Goal: Communication & Community: Answer question/provide support

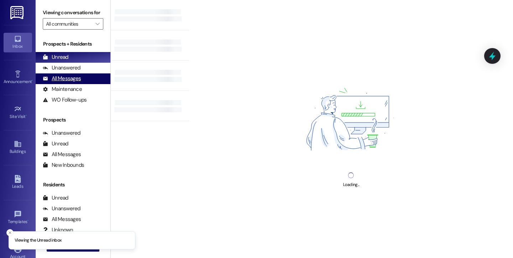
click at [69, 82] on div "All Messages" at bounding box center [62, 78] width 38 height 7
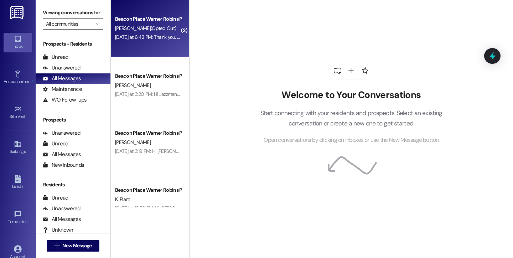
click at [156, 22] on div "Beacon Place Warner Robins Prospect" at bounding box center [148, 18] width 66 height 7
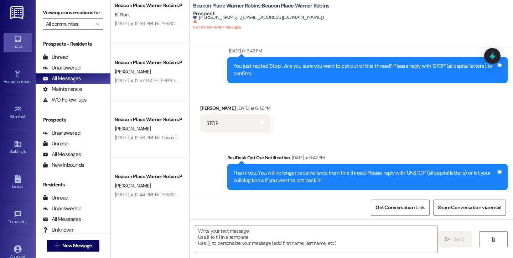
scroll to position [252, 0]
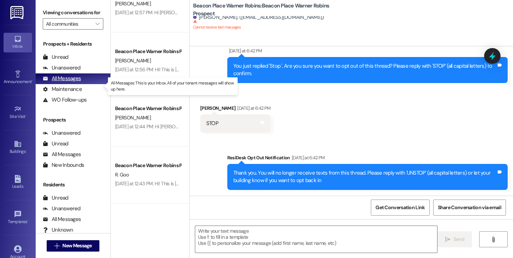
click at [59, 82] on div "All Messages" at bounding box center [62, 78] width 38 height 7
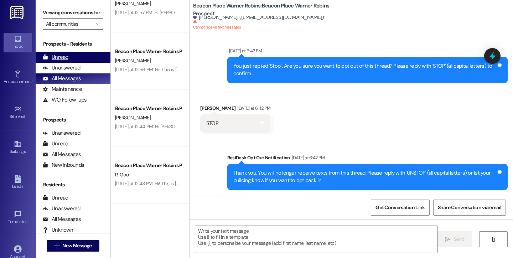
click at [70, 63] on div "Unread (0)" at bounding box center [73, 57] width 75 height 11
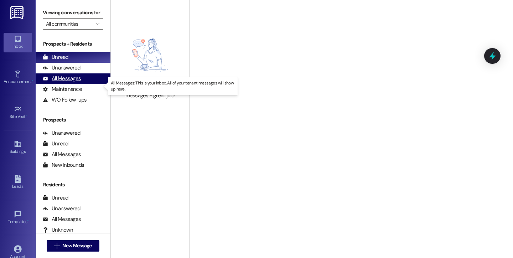
click at [67, 82] on div "All Messages" at bounding box center [62, 78] width 38 height 7
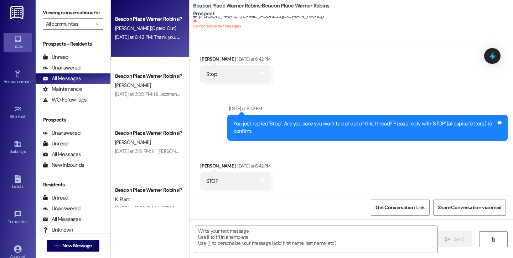
scroll to position [0, 0]
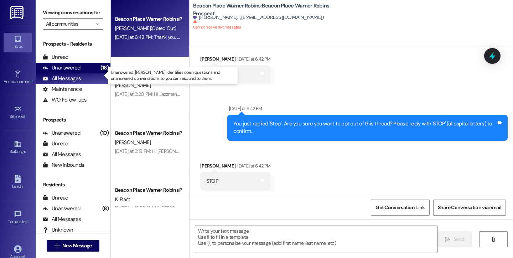
click at [61, 72] on div "Unanswered" at bounding box center [62, 67] width 38 height 7
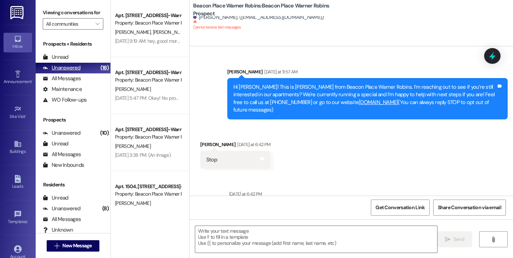
scroll to position [85, 0]
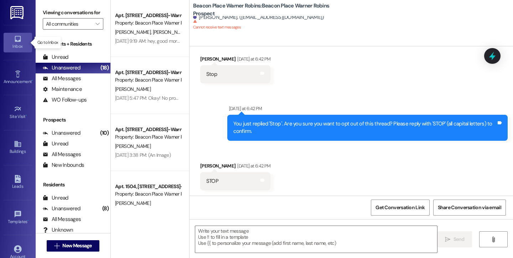
click at [15, 47] on div "Inbox" at bounding box center [18, 46] width 36 height 7
click at [63, 72] on div "Unanswered" at bounding box center [62, 67] width 38 height 7
click at [64, 93] on div "Maintenance" at bounding box center [62, 88] width 39 height 7
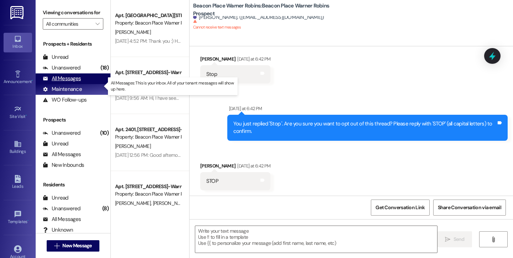
click at [64, 82] on div "All Messages" at bounding box center [62, 78] width 38 height 7
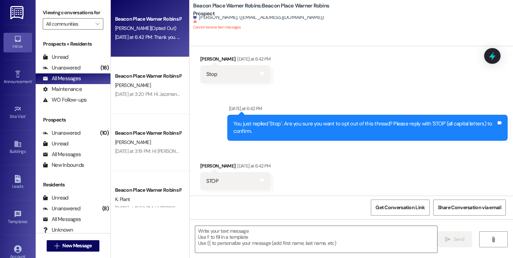
click at [16, 41] on icon at bounding box center [18, 39] width 6 height 6
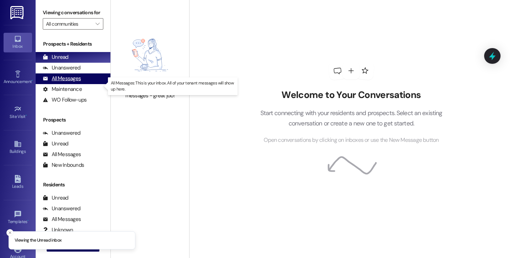
click at [56, 82] on div "All Messages" at bounding box center [62, 78] width 38 height 7
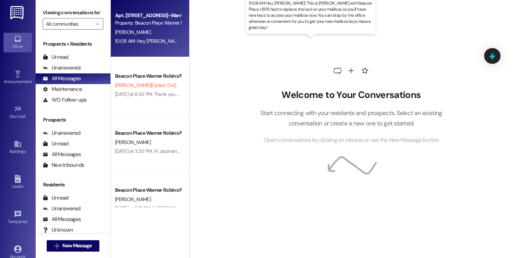
click at [156, 40] on div "10:08 AM: Hey Aaliyah! This is Courtney with Beacon Place. USPS had to replace …" at bounding box center [406, 41] width 583 height 6
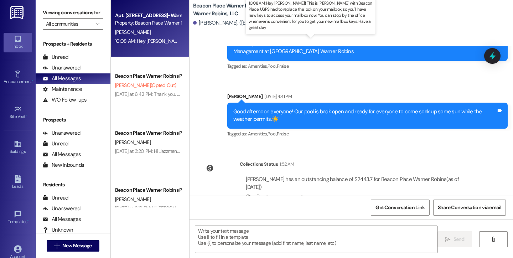
scroll to position [1790, 0]
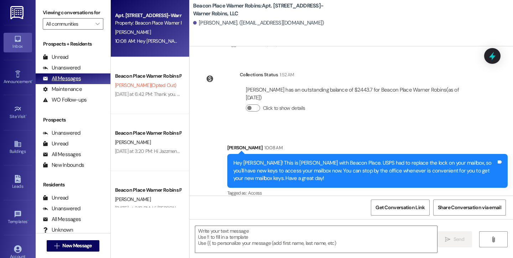
click at [73, 82] on div "All Messages" at bounding box center [62, 78] width 38 height 7
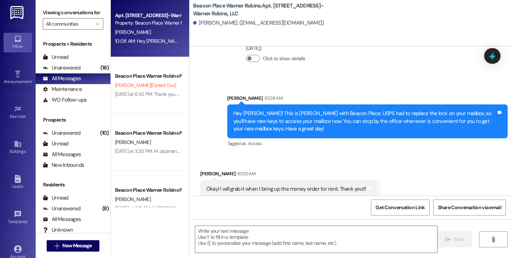
scroll to position [1840, 0]
